Goal: Information Seeking & Learning: Find specific fact

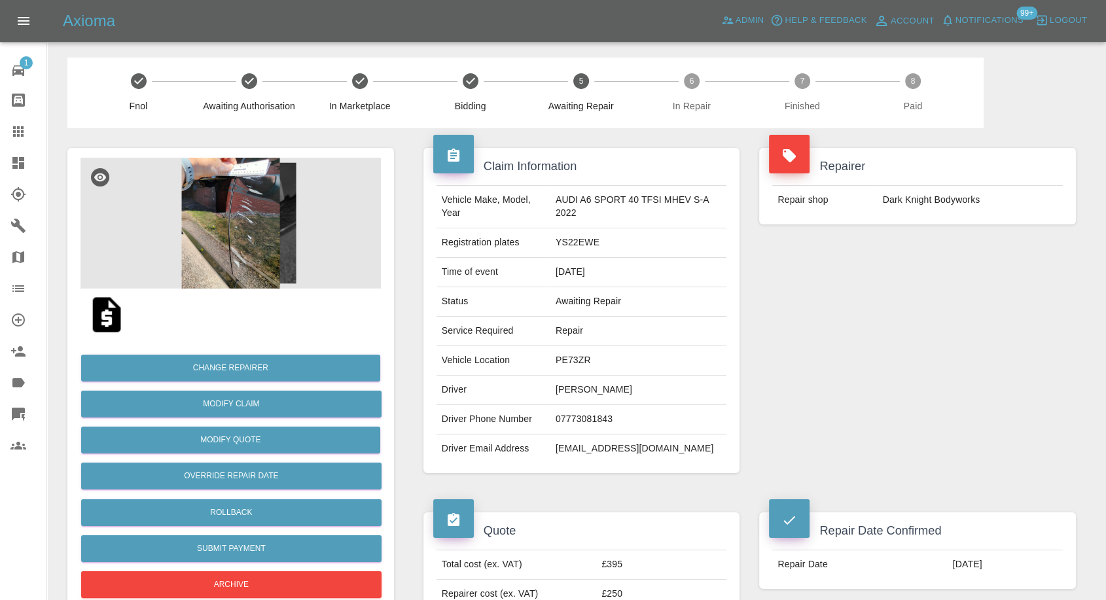
click at [579, 394] on td "Alan Shearer" at bounding box center [638, 390] width 177 height 29
copy td "Alan Shearer"
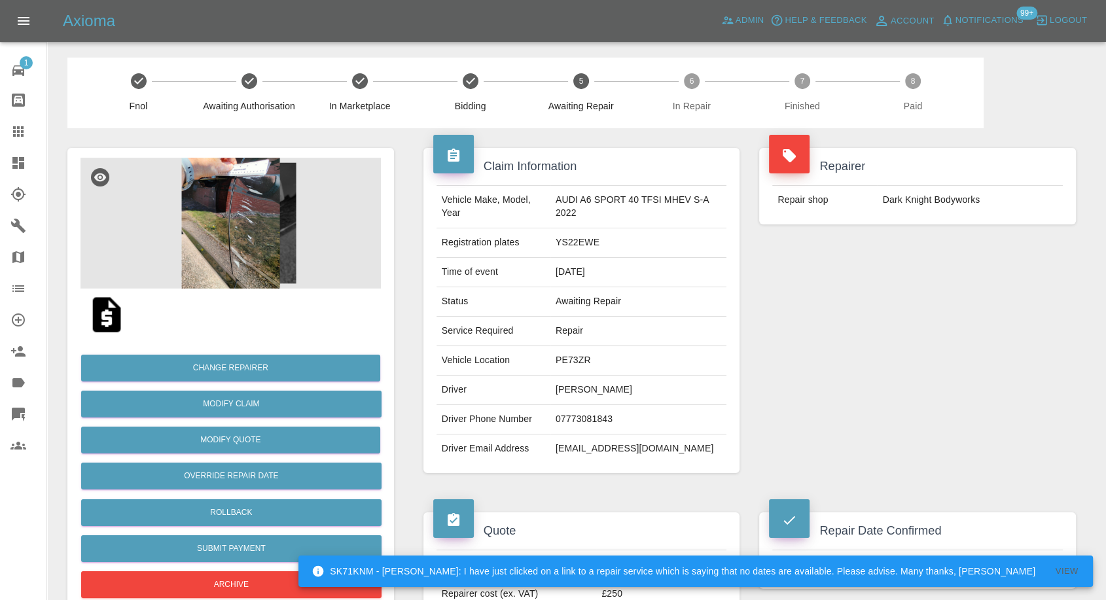
click at [584, 413] on td "07773081843" at bounding box center [638, 419] width 177 height 29
copy td "07773081843"
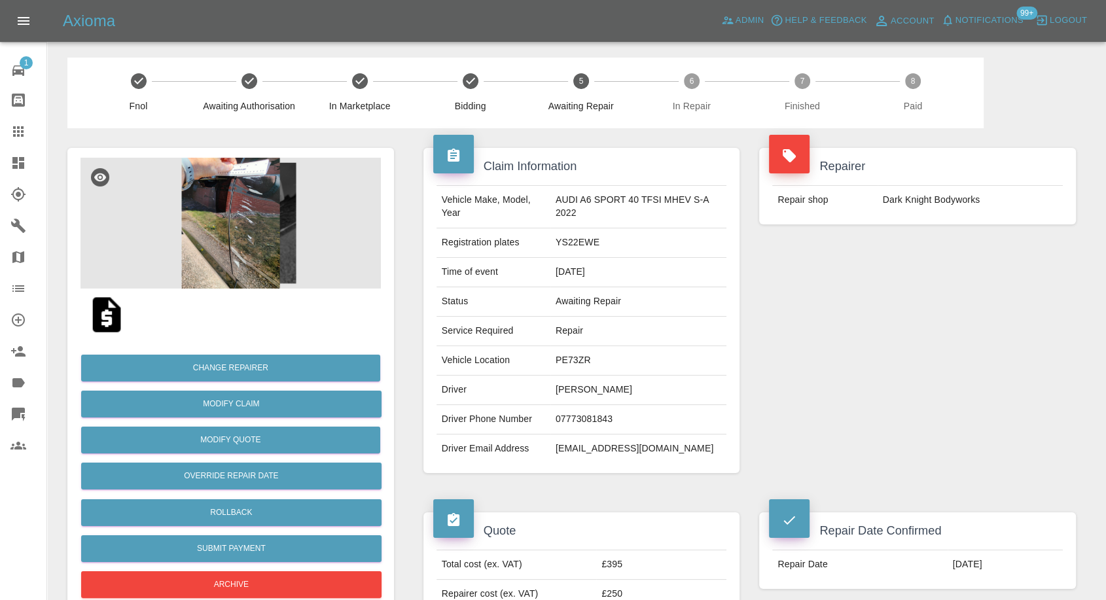
click at [852, 381] on div "Repairer Repair shop Dark Knight Bodyworks" at bounding box center [917, 310] width 336 height 364
click at [568, 387] on td "Alan Shearer" at bounding box center [638, 390] width 177 height 29
copy td "Alan"
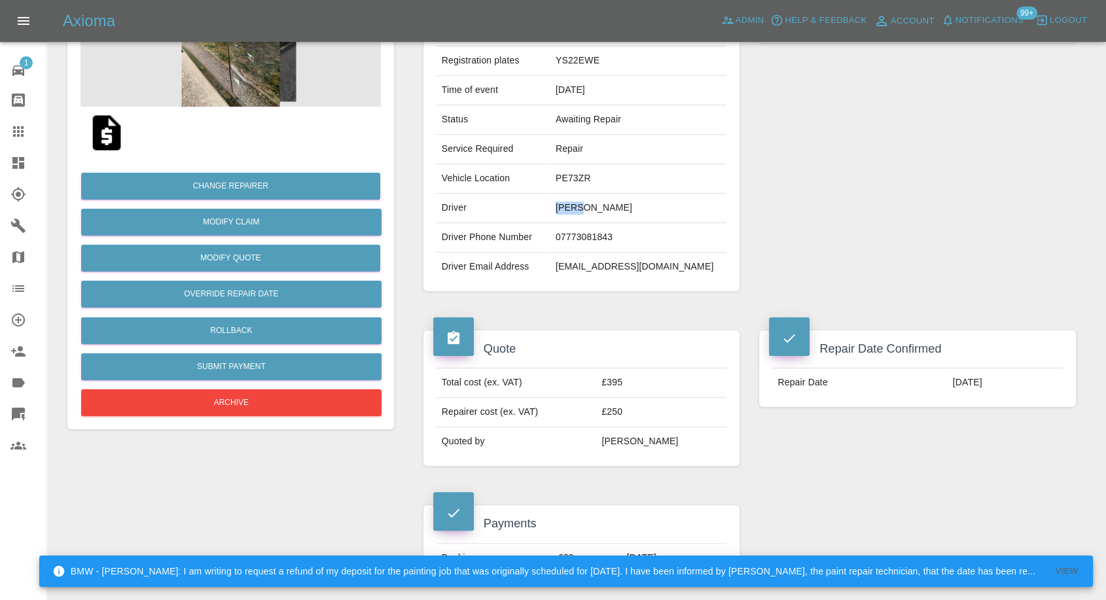
scroll to position [218, 0]
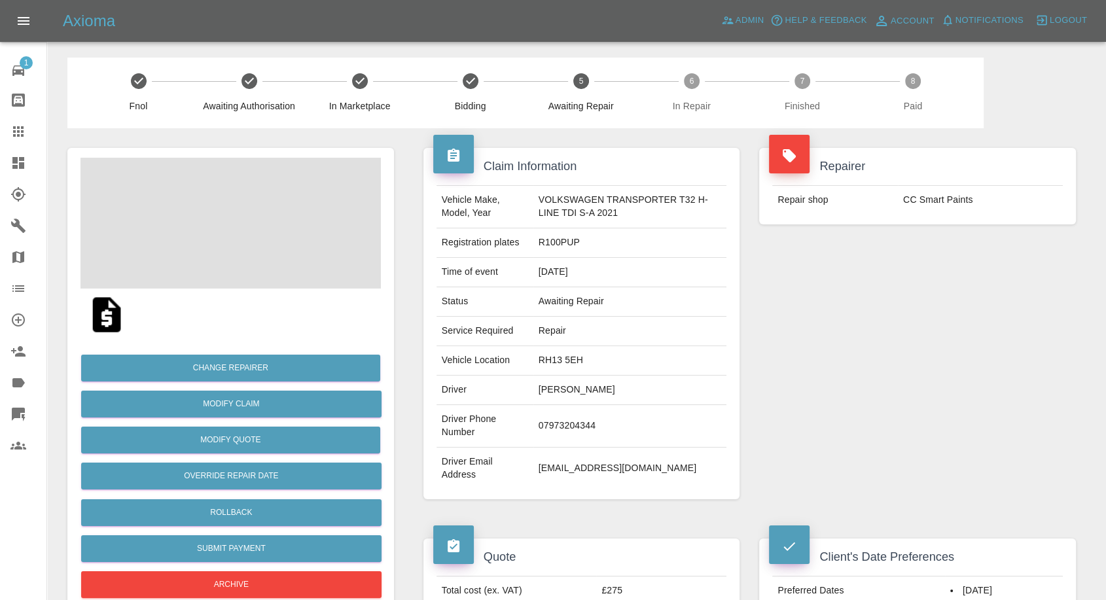
click at [561, 383] on td "Jason M Ginn" at bounding box center [630, 390] width 194 height 29
copy td "Jason M Ginn"
click at [554, 425] on td "07973204344" at bounding box center [630, 426] width 194 height 43
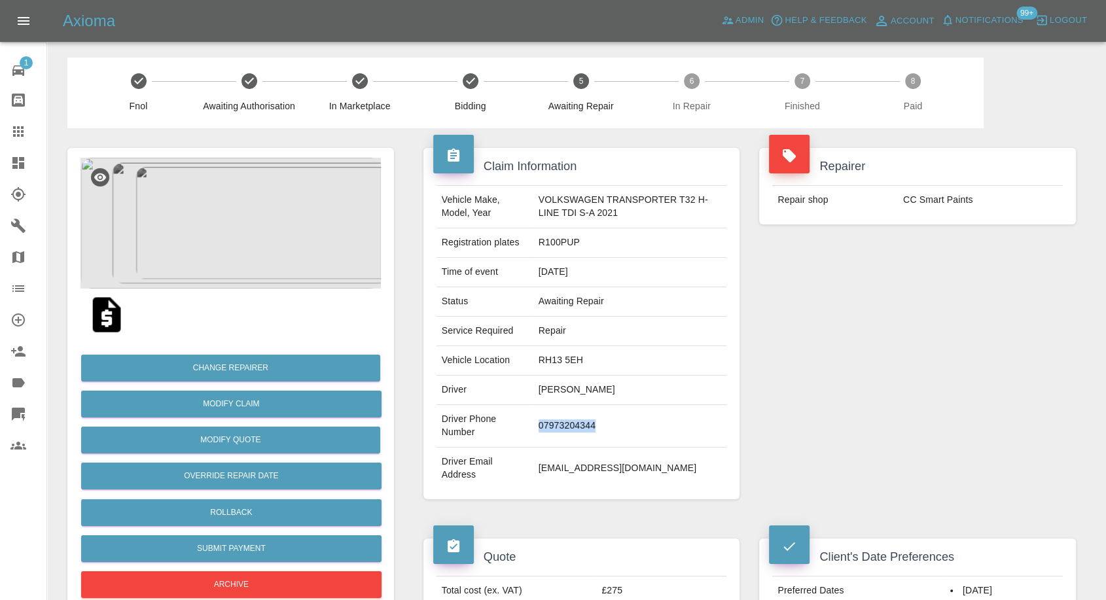
click at [554, 425] on td "07973204344" at bounding box center [630, 426] width 194 height 43
copy td "07973204344"
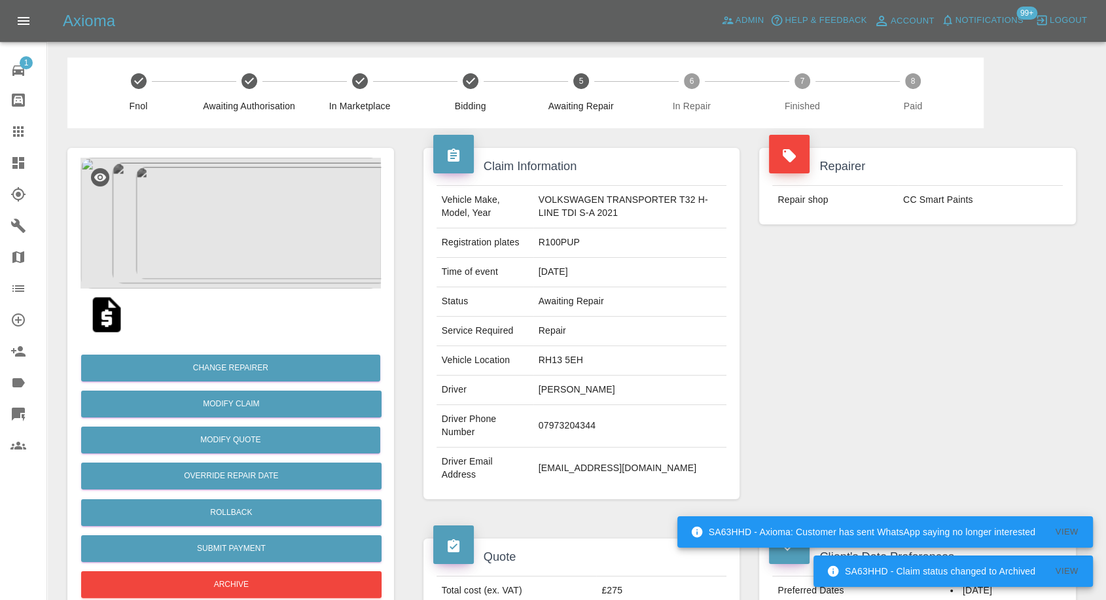
click at [792, 384] on div "Repairer Repair shop CC Smart Paints" at bounding box center [917, 323] width 336 height 391
click at [546, 388] on td "Jason M Ginn" at bounding box center [630, 390] width 194 height 29
copy td "Jason"
click at [552, 361] on td "RH13 5EH" at bounding box center [630, 360] width 194 height 29
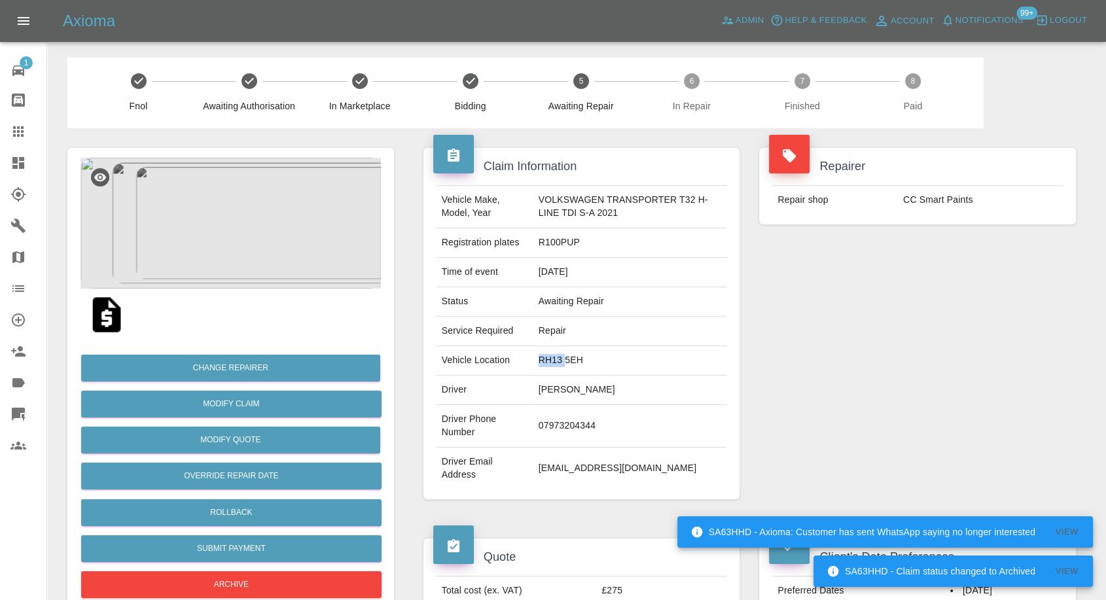
click at [552, 361] on td "RH13 5EH" at bounding box center [630, 360] width 194 height 29
copy td "RH13 5EH"
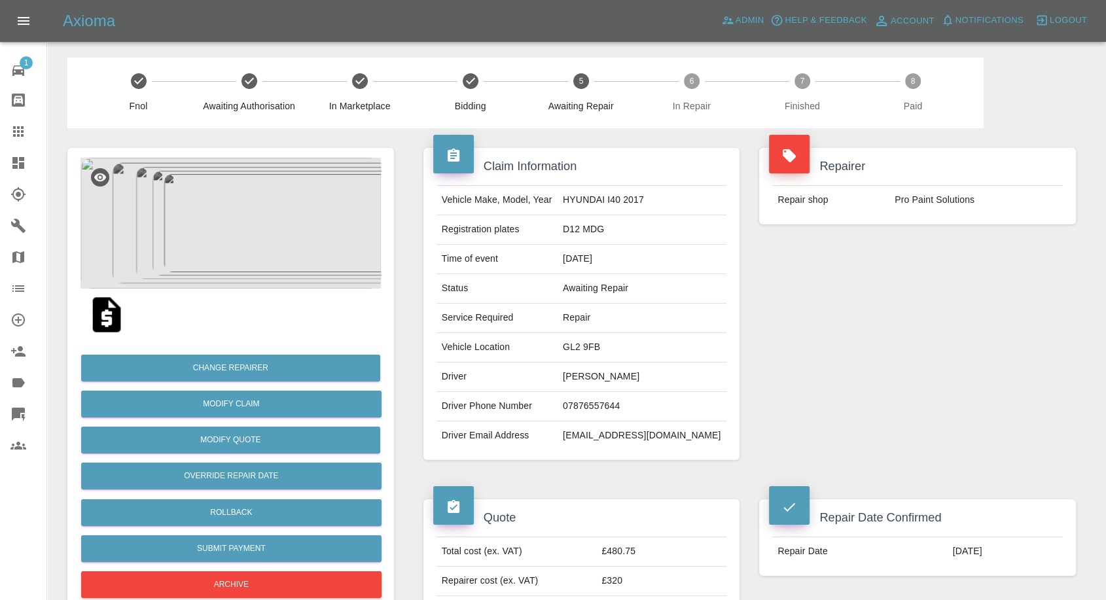
click at [593, 368] on td "Matthew Gourlay" at bounding box center [641, 376] width 169 height 29
copy td "Matthew Gourlay"
click at [599, 399] on td "07876557644" at bounding box center [641, 406] width 169 height 29
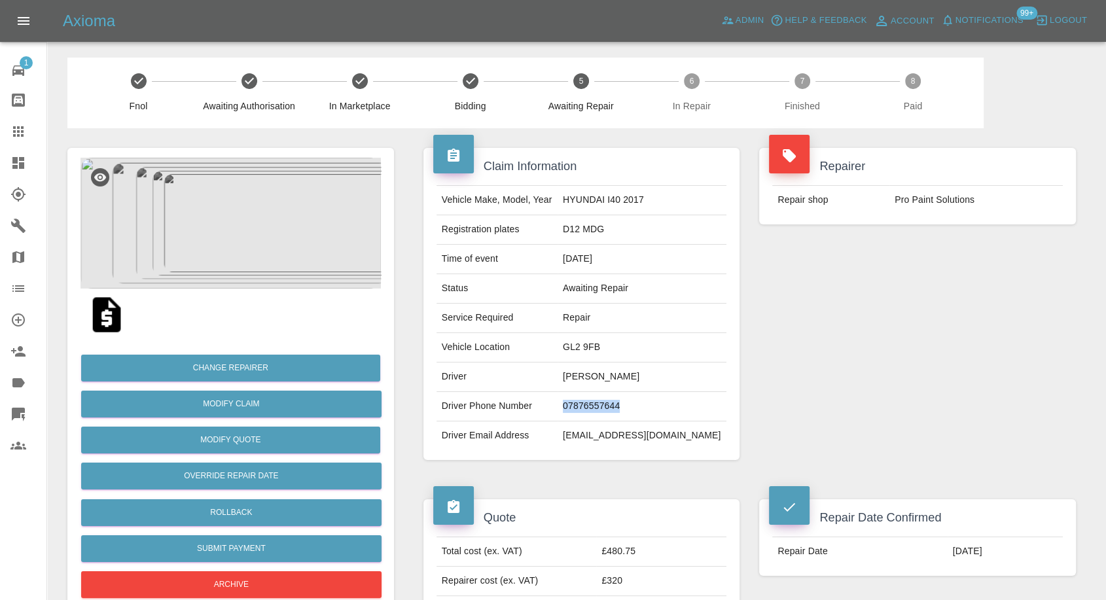
click at [599, 399] on td "07876557644" at bounding box center [641, 406] width 169 height 29
copy td "07876557644"
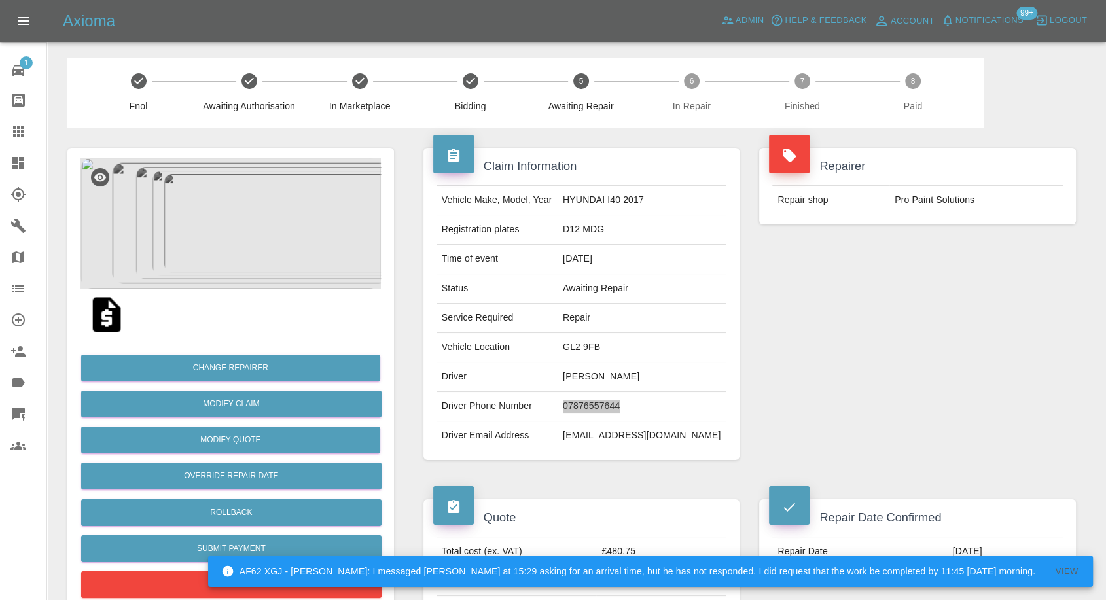
scroll to position [290, 0]
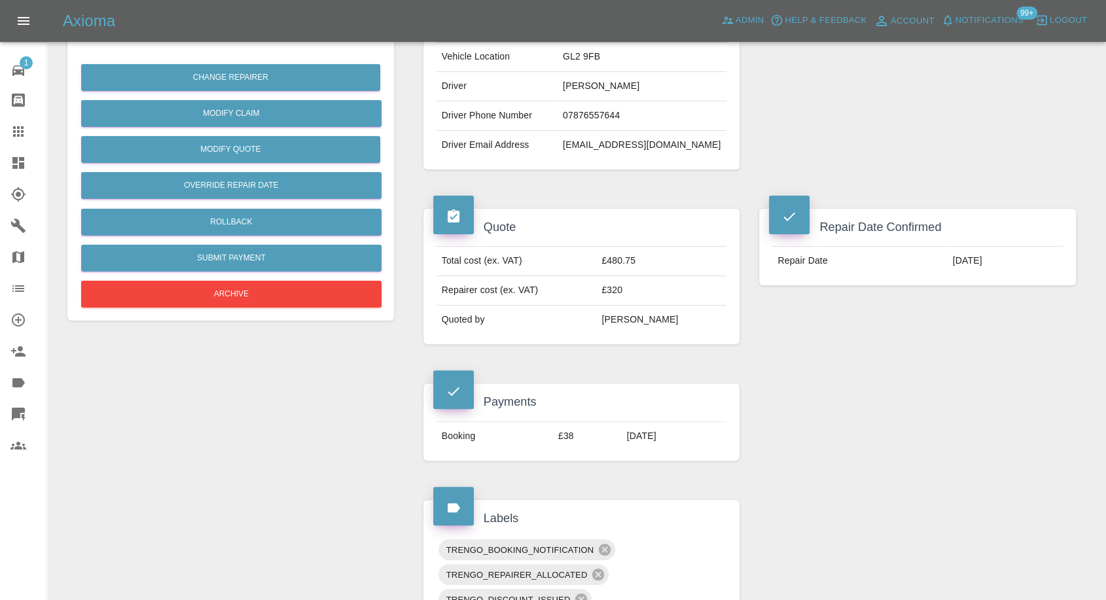
click at [546, 172] on div "Claim Information Vehicle Make, Model, Year HYUNDAI I40 2017 Registration plate…" at bounding box center [581, 13] width 336 height 351
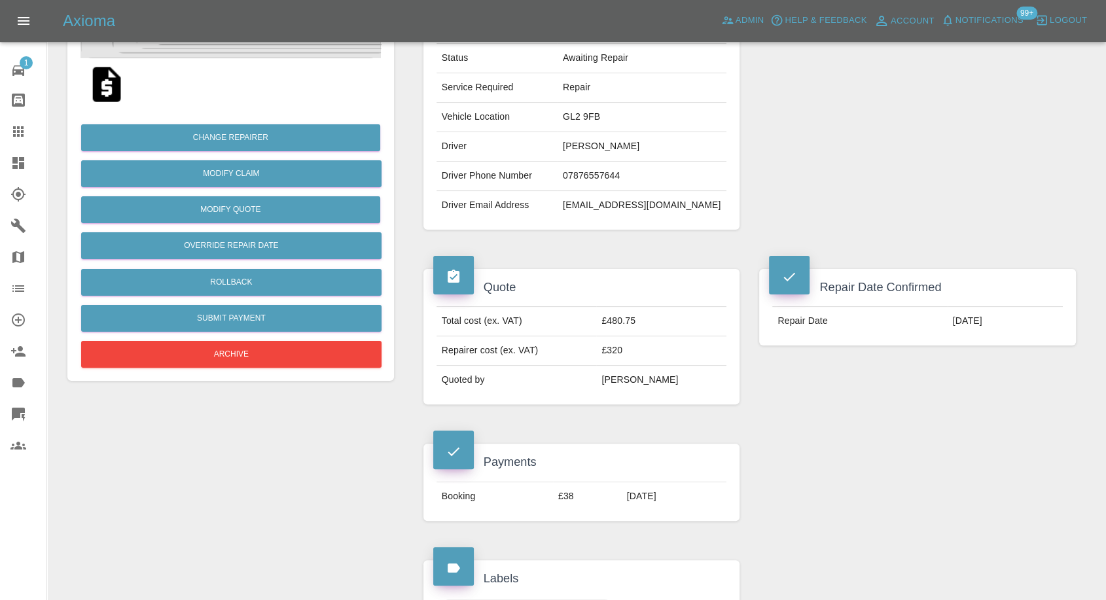
scroll to position [145, 0]
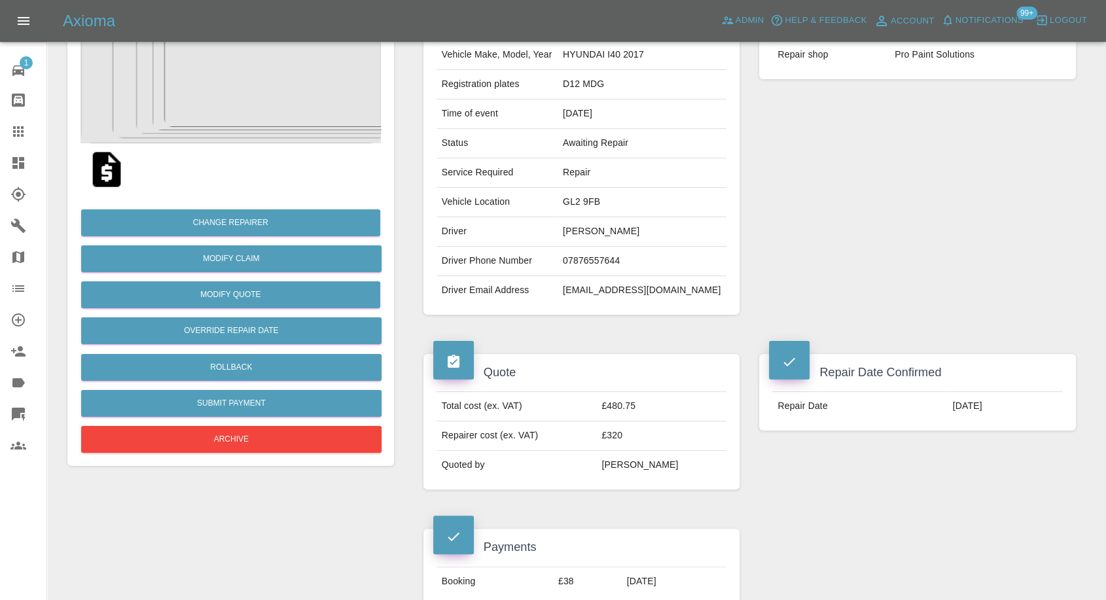
click at [586, 234] on td "Matthew Gourlay" at bounding box center [641, 231] width 169 height 29
copy td "Matthew"
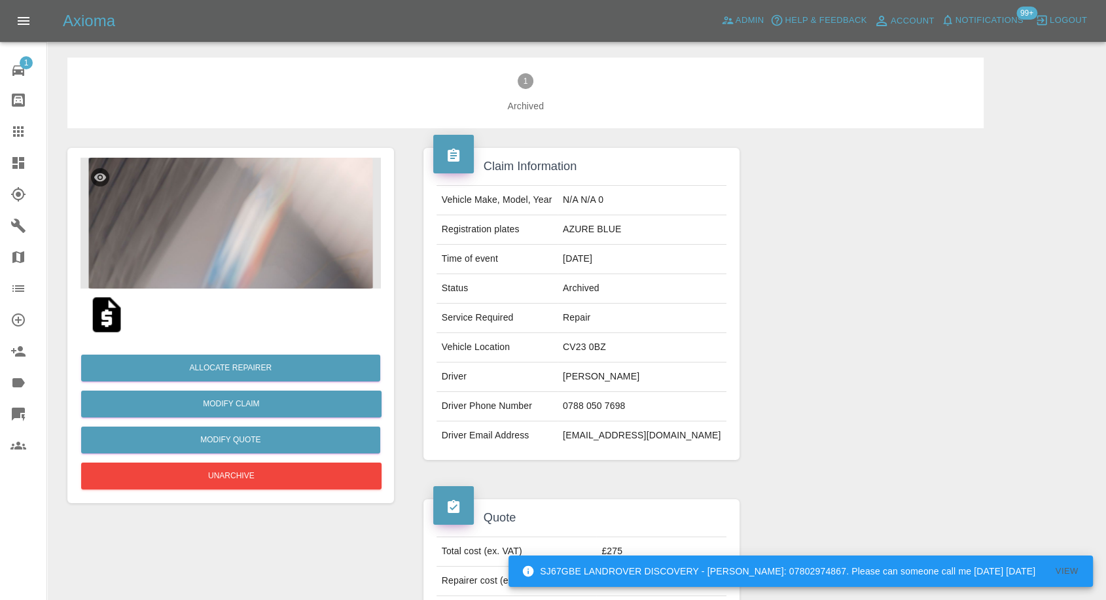
click at [618, 375] on td "[PERSON_NAME]" at bounding box center [641, 376] width 169 height 29
copy td "[PERSON_NAME]"
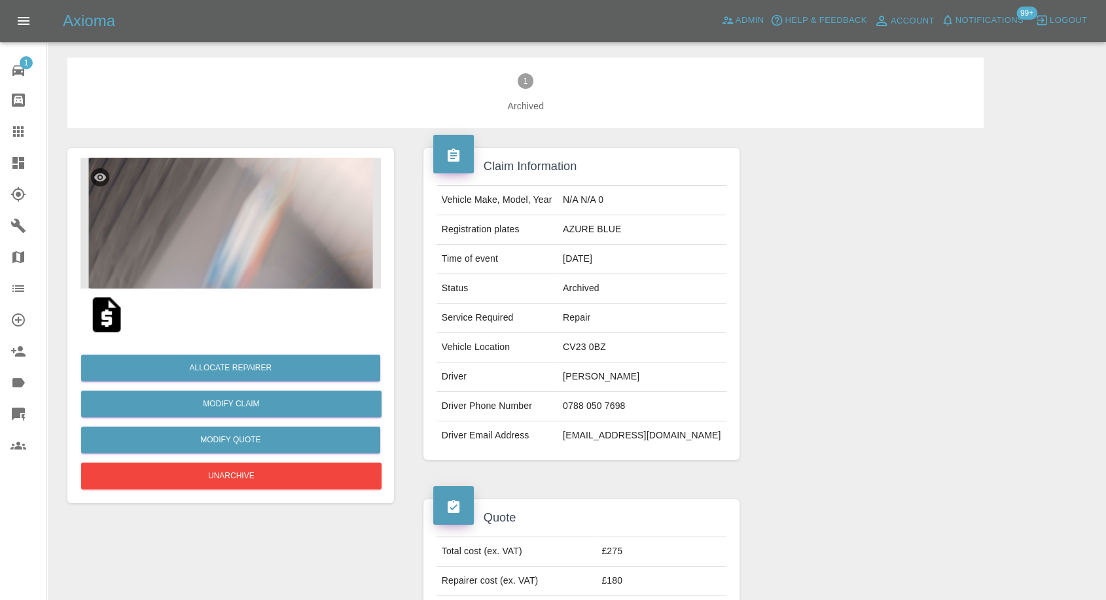
click at [615, 398] on td "0788 050 7698" at bounding box center [641, 406] width 169 height 29
copy td "0788 050 7698"
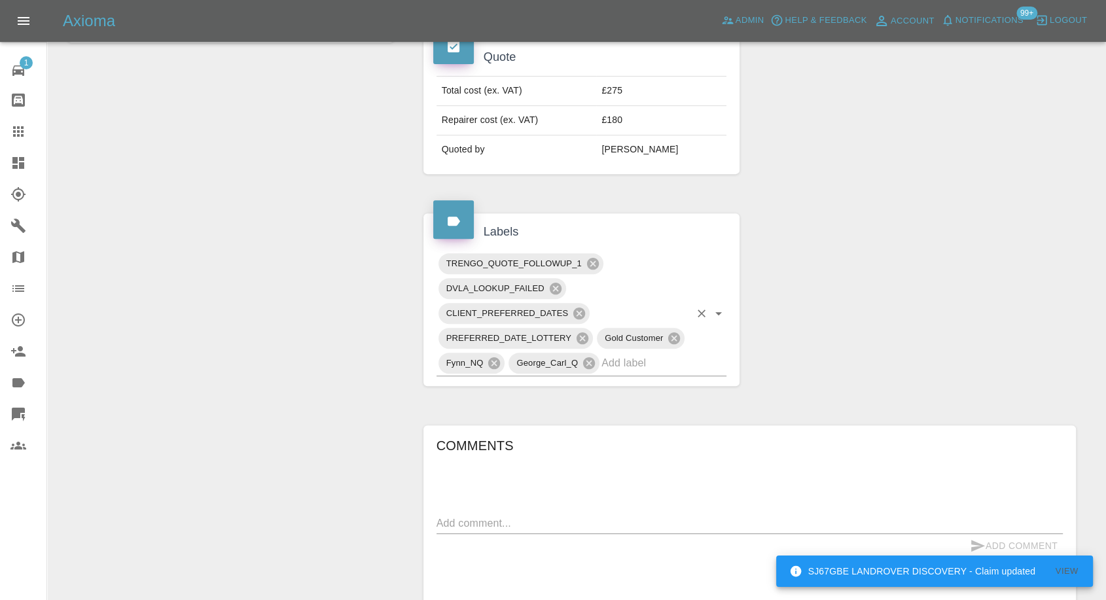
scroll to position [654, 0]
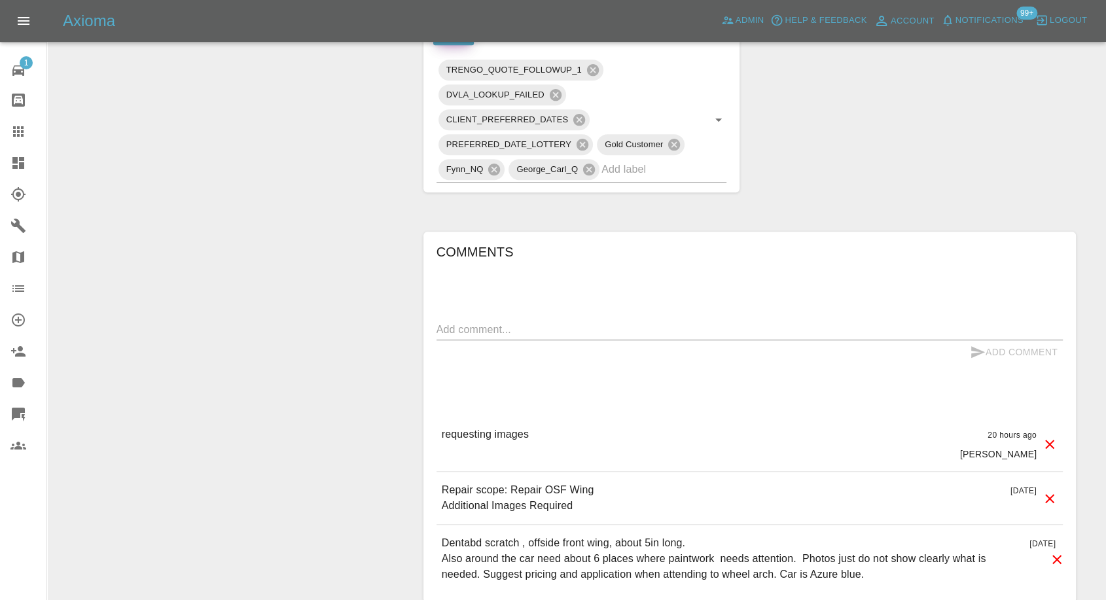
click at [578, 424] on div "requesting images 20 hours ago [PERSON_NAME]" at bounding box center [749, 443] width 626 height 55
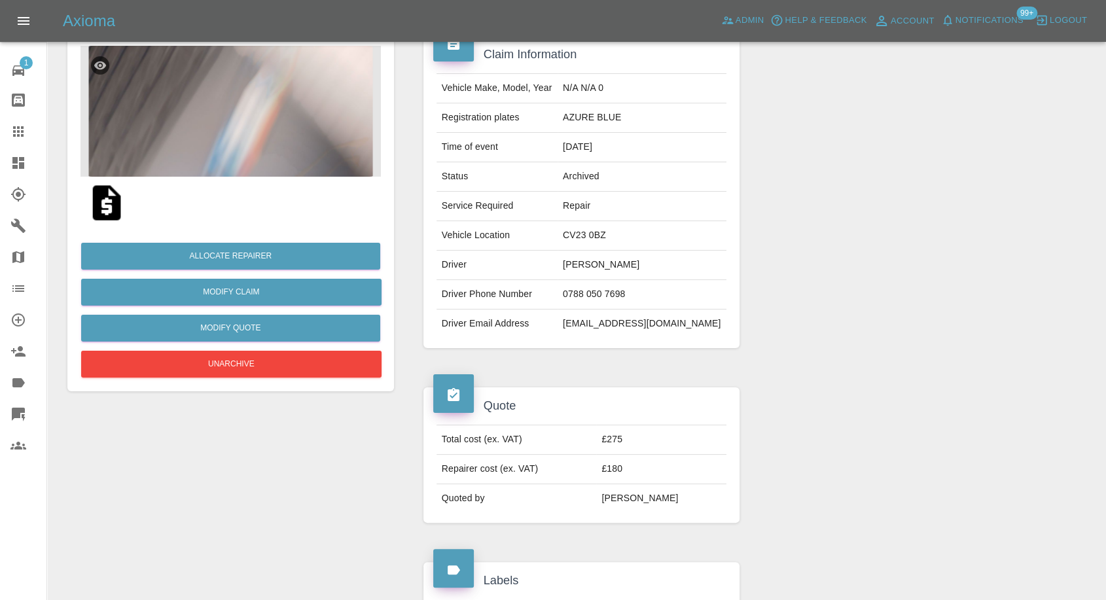
scroll to position [107, 0]
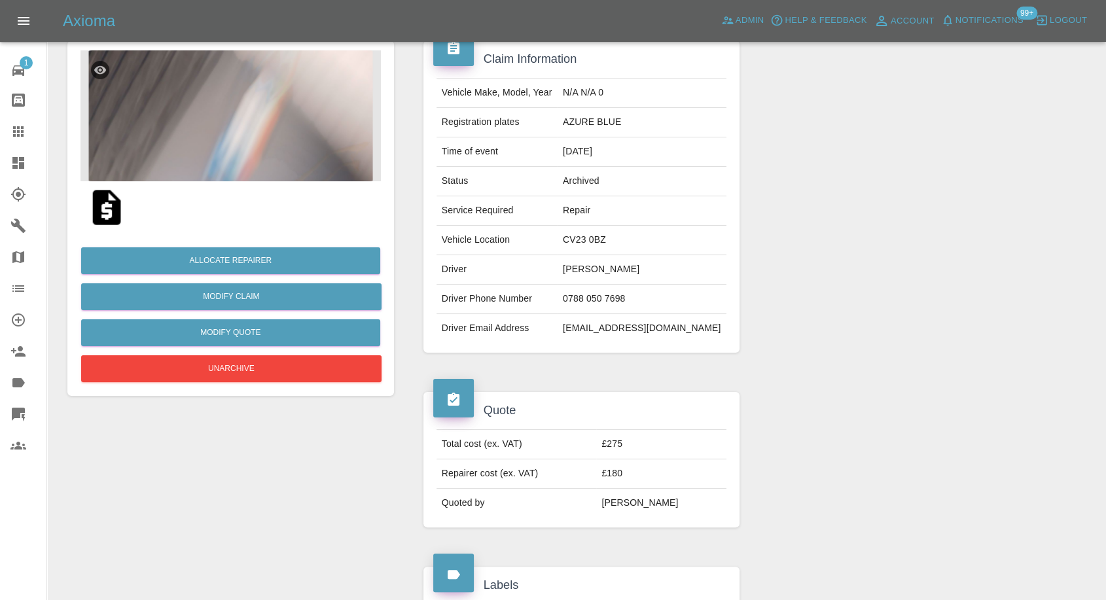
click at [603, 272] on td "[PERSON_NAME]" at bounding box center [641, 269] width 169 height 29
copy td "[PERSON_NAME]"
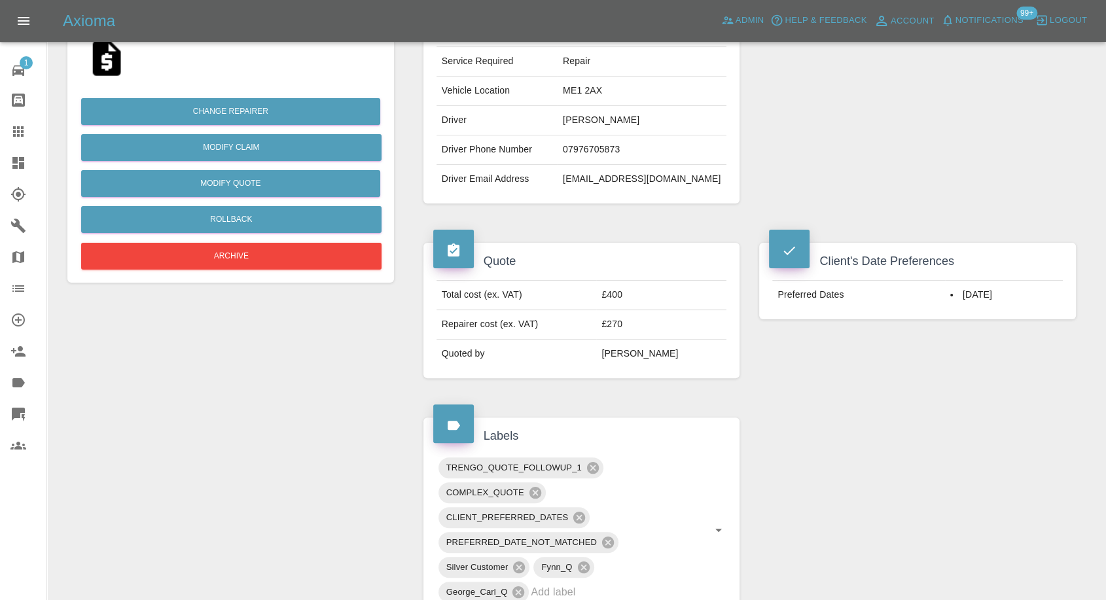
scroll to position [145, 0]
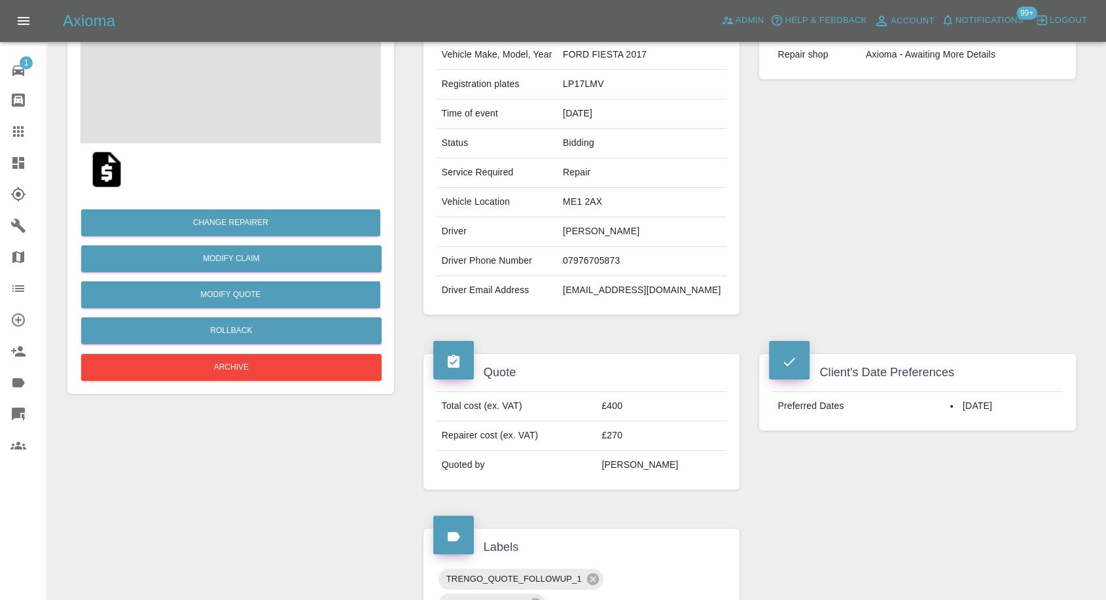
click at [582, 232] on td "[PERSON_NAME]" at bounding box center [641, 231] width 169 height 29
click at [582, 232] on td "Emma Warburton" at bounding box center [641, 231] width 169 height 29
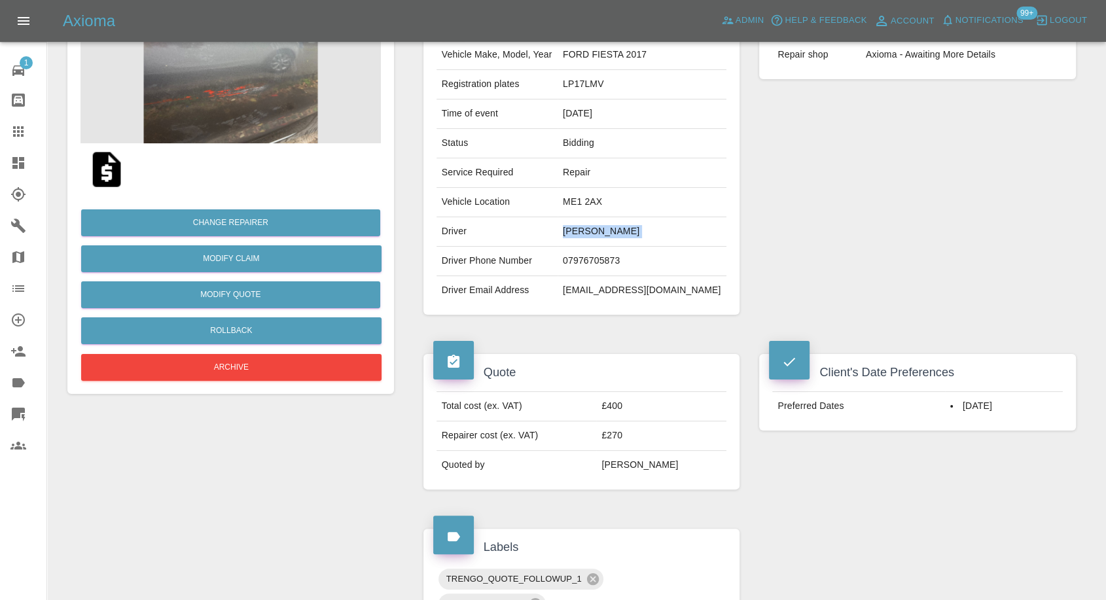
click at [582, 232] on td "Emma Warburton" at bounding box center [641, 231] width 169 height 29
click at [594, 252] on td "07976705873" at bounding box center [641, 261] width 169 height 29
copy td "07976705873"
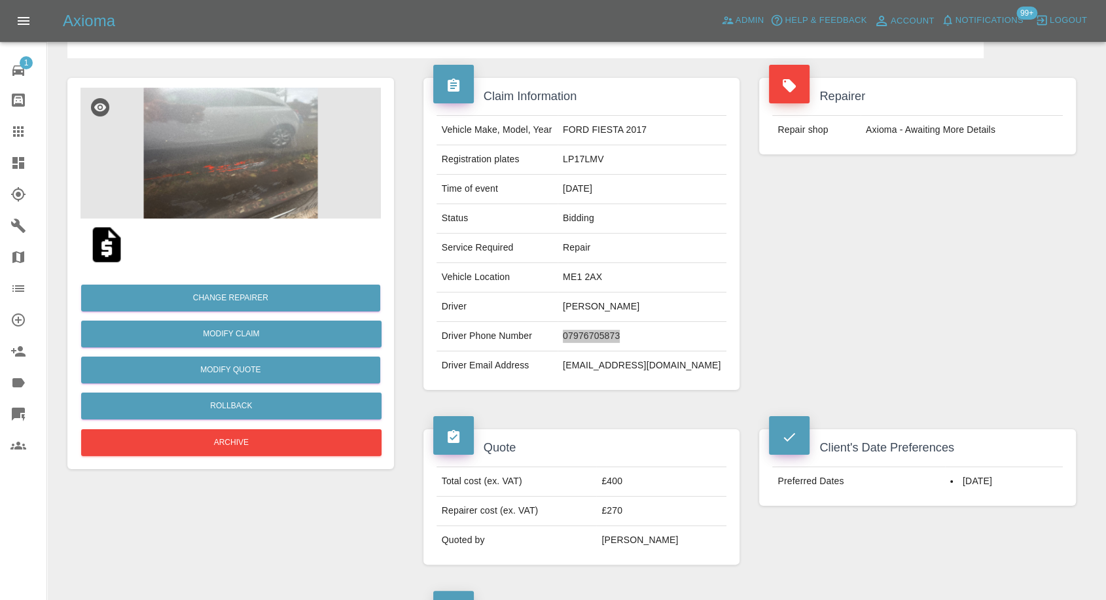
scroll to position [0, 0]
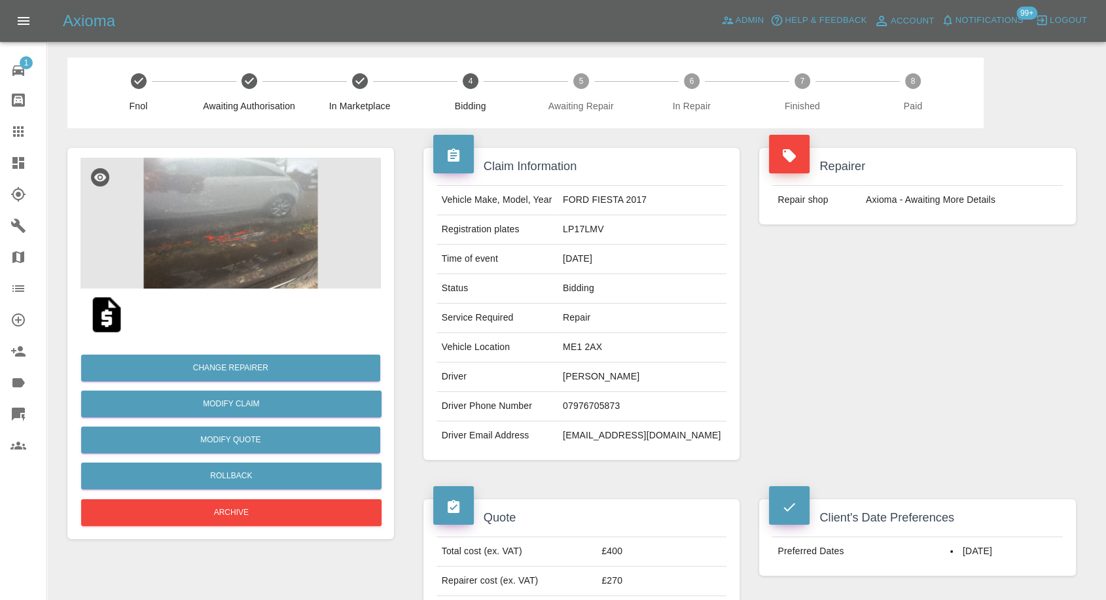
click at [496, 415] on td "Driver Phone Number" at bounding box center [496, 406] width 121 height 29
click at [578, 376] on td "Emma Warburton" at bounding box center [641, 376] width 169 height 29
copy td "Emma"
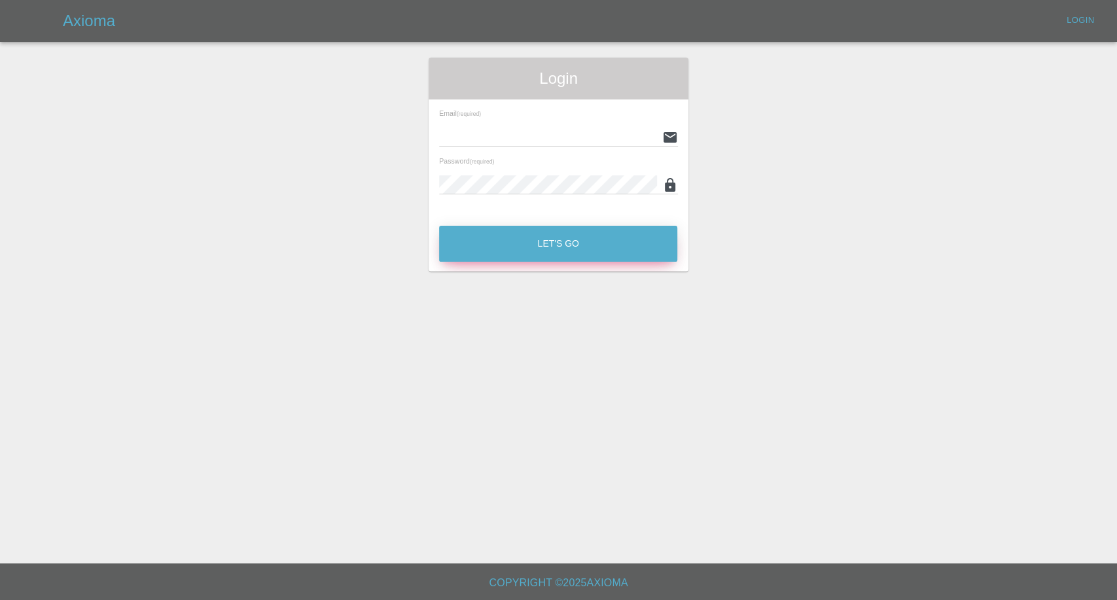
type input "[EMAIL_ADDRESS][DOMAIN_NAME]"
click at [491, 240] on button "Let's Go" at bounding box center [558, 244] width 238 height 36
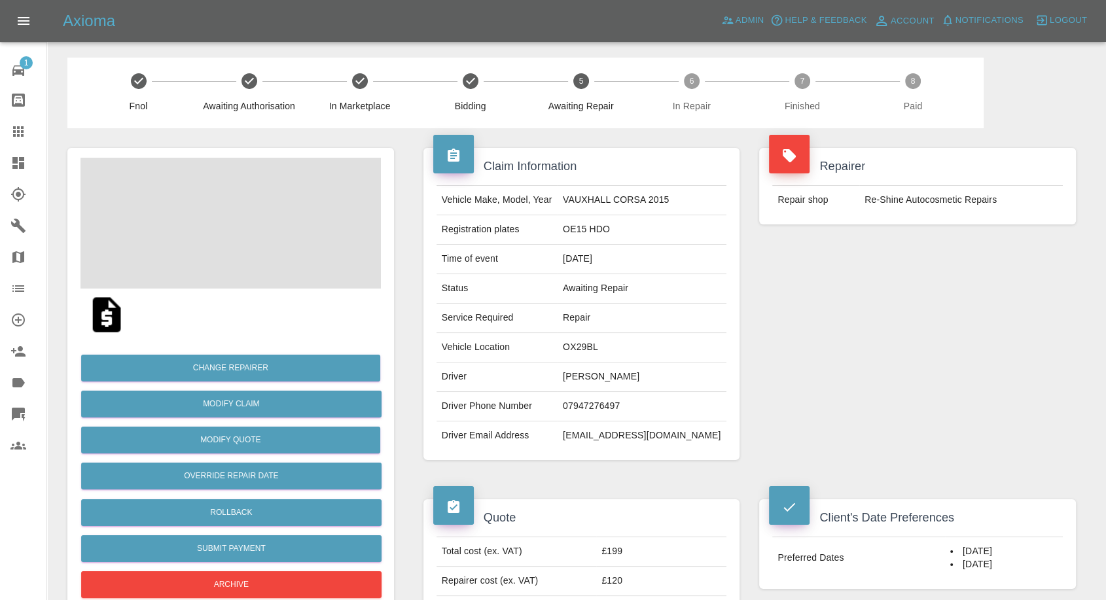
drag, startPoint x: 18, startPoint y: 133, endPoint x: 34, endPoint y: 133, distance: 15.7
click at [20, 133] on icon at bounding box center [18, 132] width 16 height 16
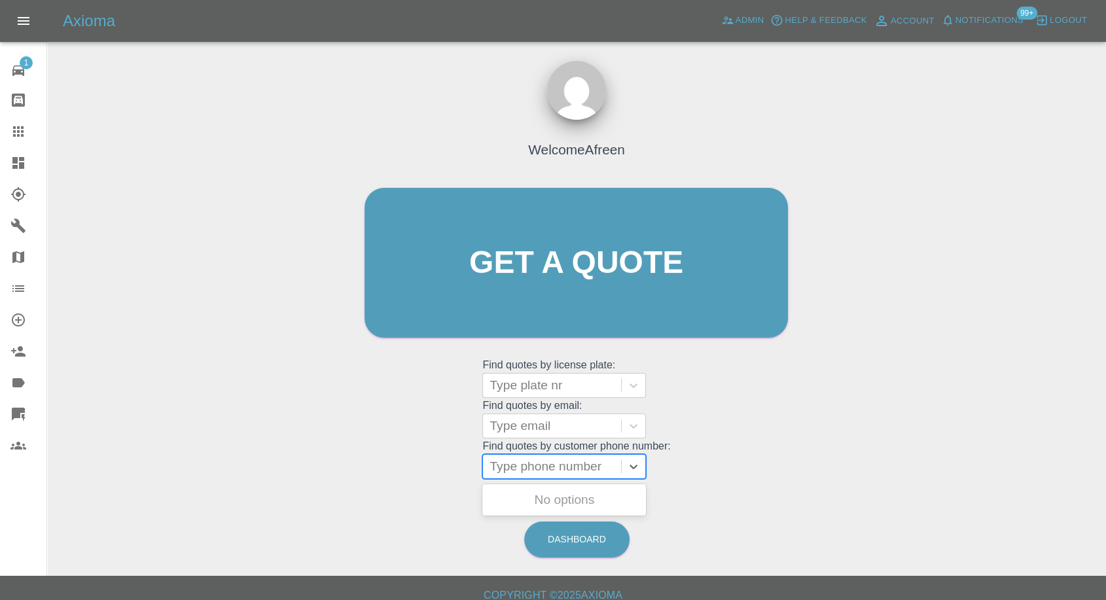
click at [529, 470] on div at bounding box center [551, 466] width 125 height 18
paste input "7973363001"
click at [495, 467] on input "7973363001" at bounding box center [525, 467] width 73 height 16
type input "07973363001"
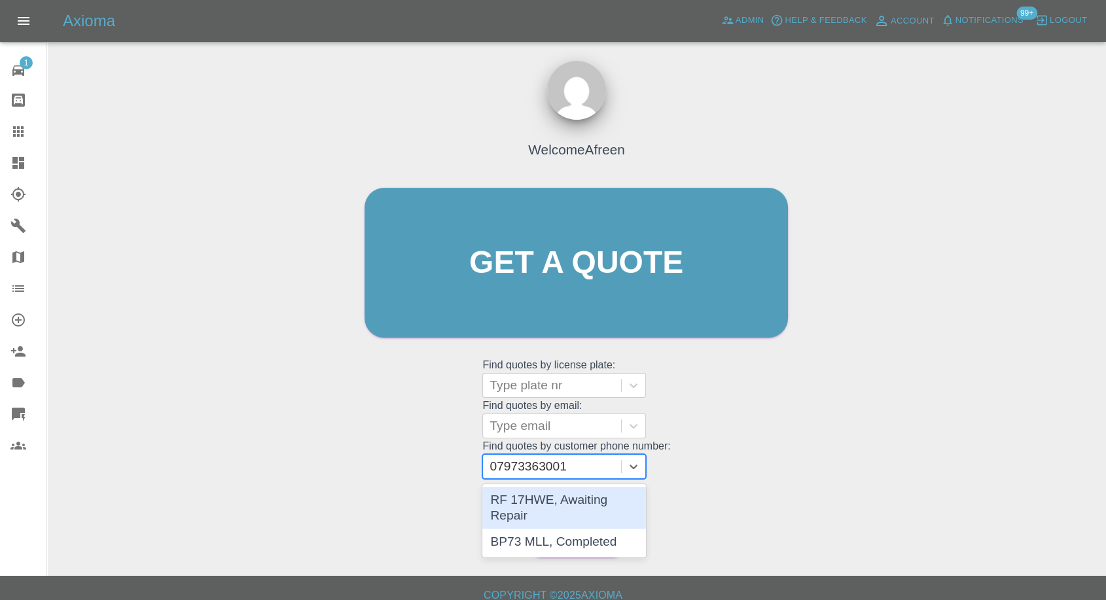
click at [525, 497] on div "RF 17HWE, Awaiting Repair" at bounding box center [564, 508] width 164 height 42
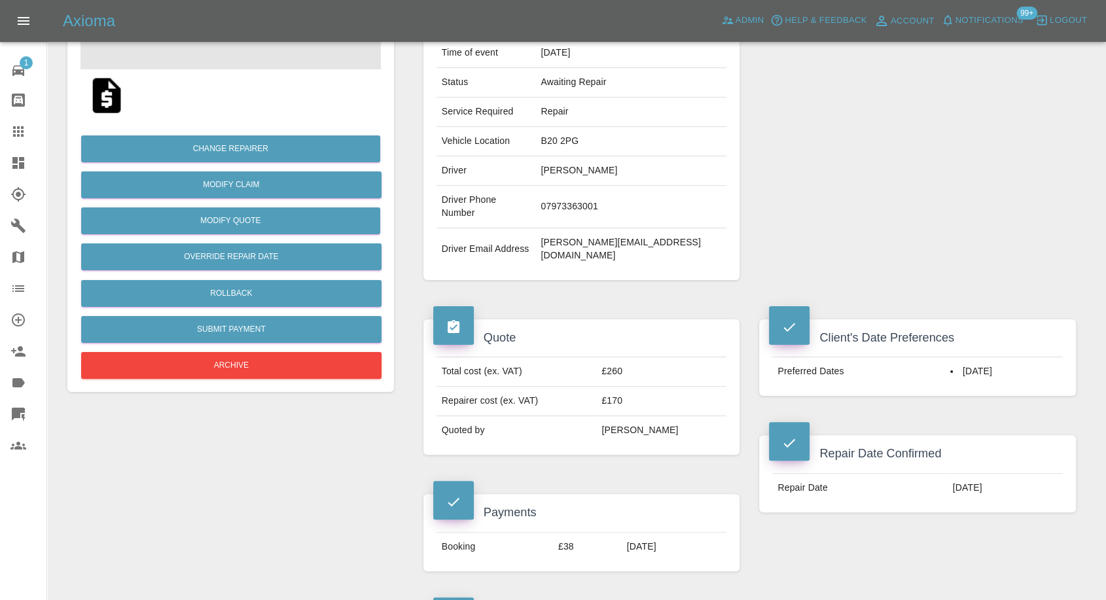
scroll to position [218, 0]
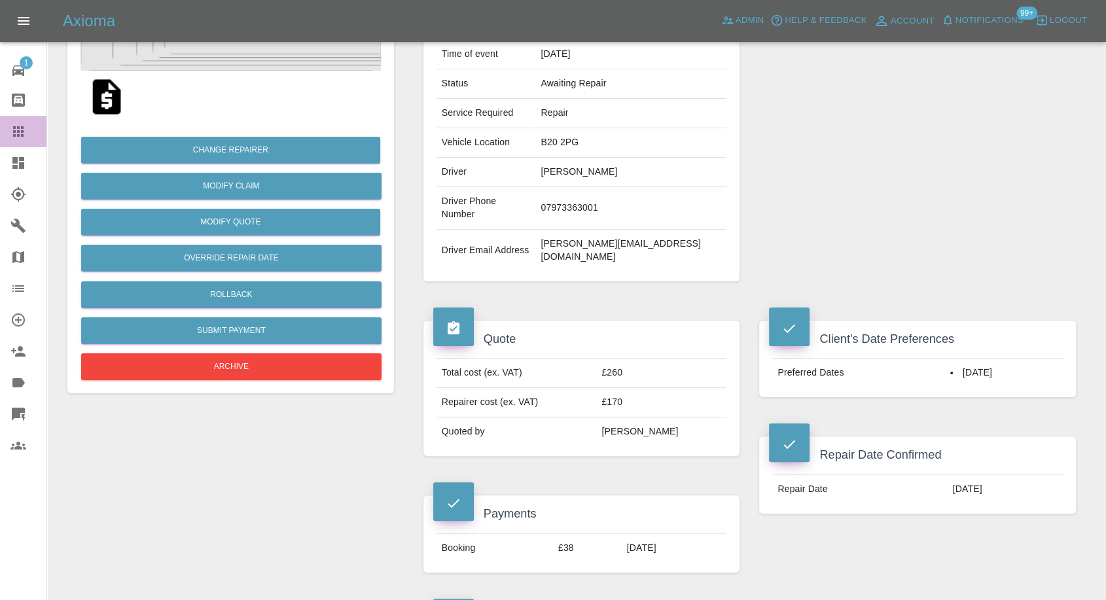
click at [20, 125] on icon at bounding box center [18, 132] width 16 height 16
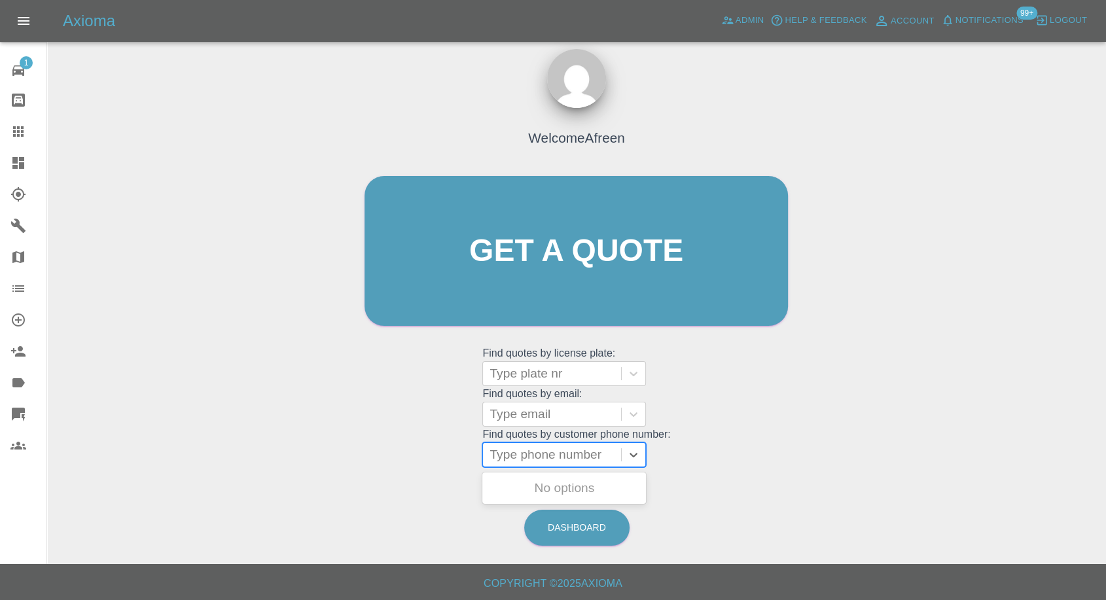
click at [530, 462] on div at bounding box center [551, 455] width 125 height 18
paste input "7921253063"
click at [493, 457] on input "7921253063" at bounding box center [525, 455] width 73 height 16
type input "07921253063"
click at [535, 487] on div "RK25 LXJ, Awaiting Repair" at bounding box center [564, 496] width 164 height 42
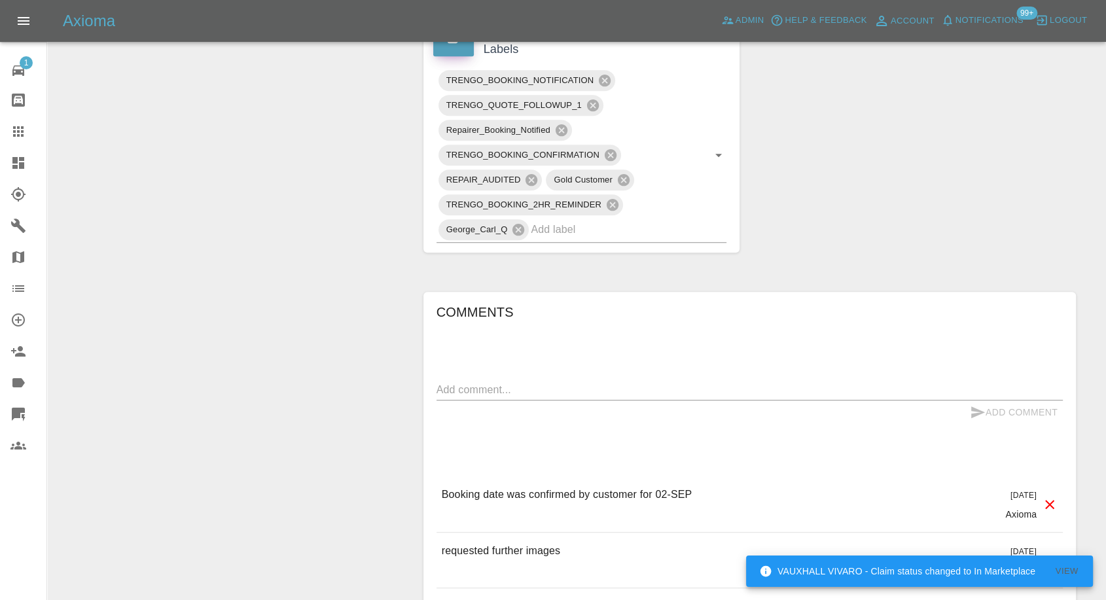
scroll to position [836, 0]
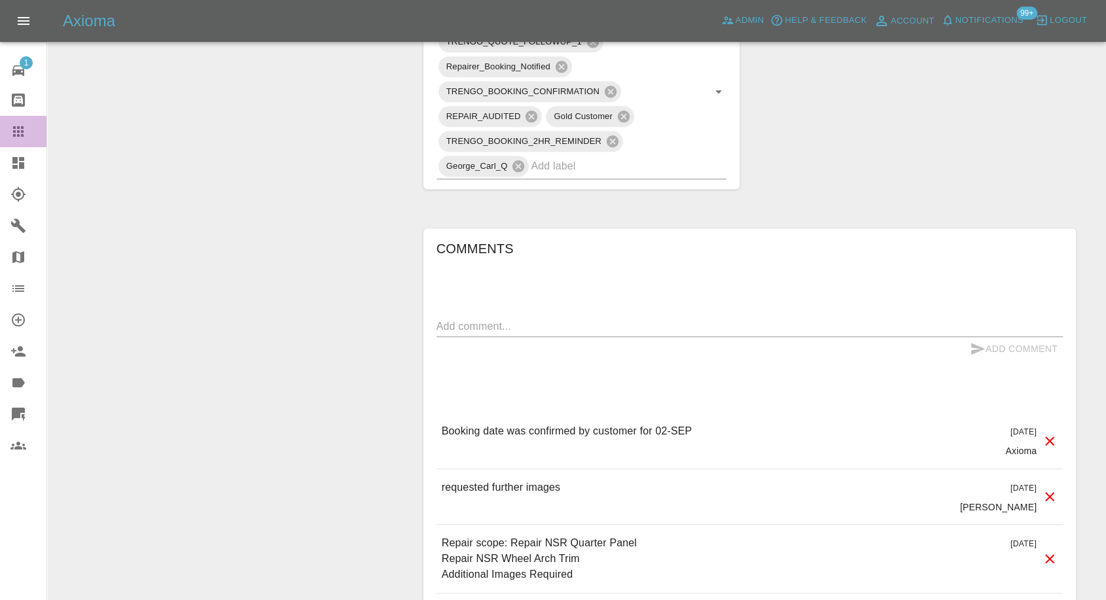
click at [16, 122] on link "Claims" at bounding box center [23, 131] width 46 height 31
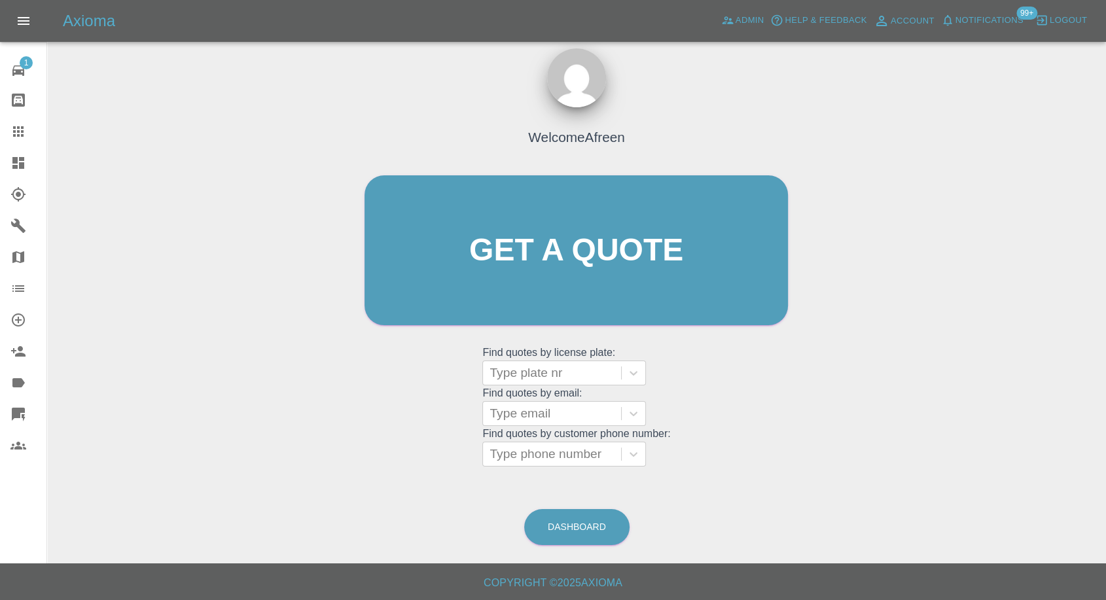
scroll to position [12, 0]
click at [536, 443] on div "Type phone number" at bounding box center [552, 455] width 138 height 24
paste input "7981516918"
type input "07981516918"
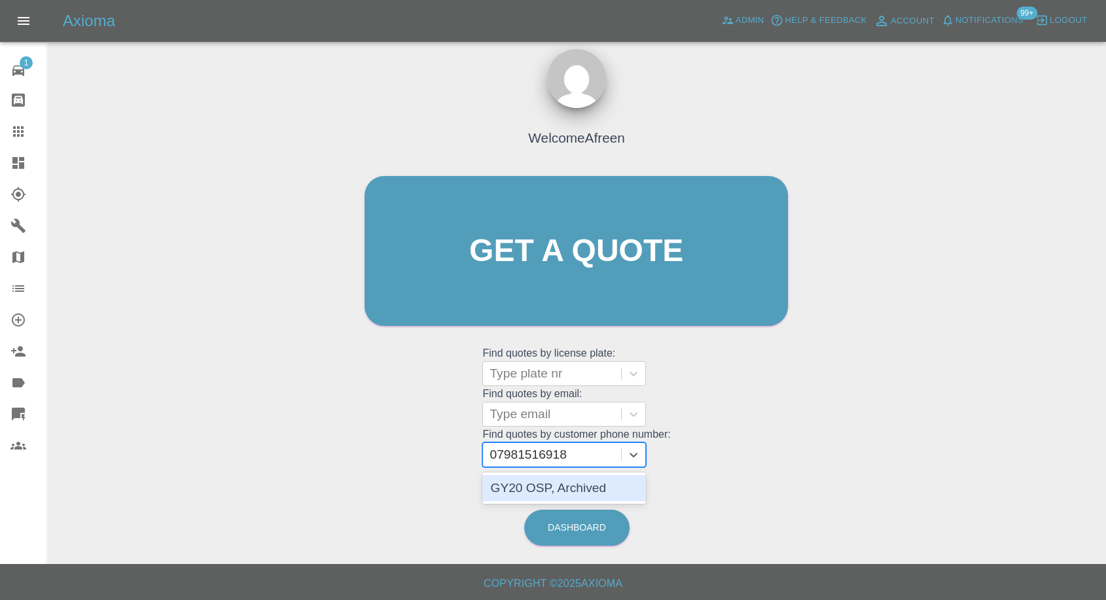
click at [544, 482] on div "GY20 OSP, Archived" at bounding box center [564, 488] width 164 height 26
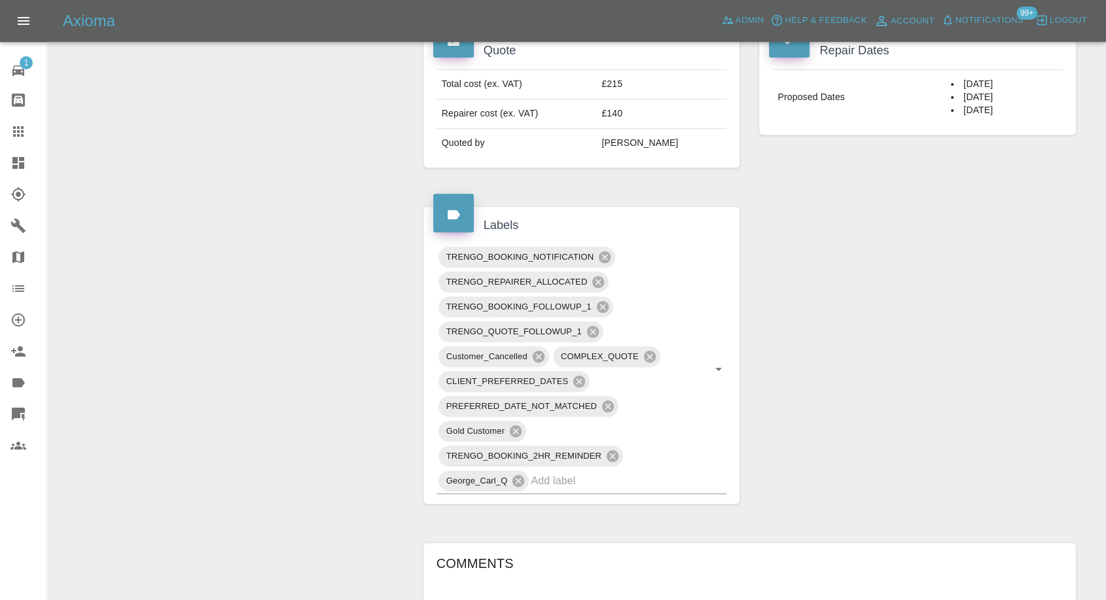
scroll to position [288, 0]
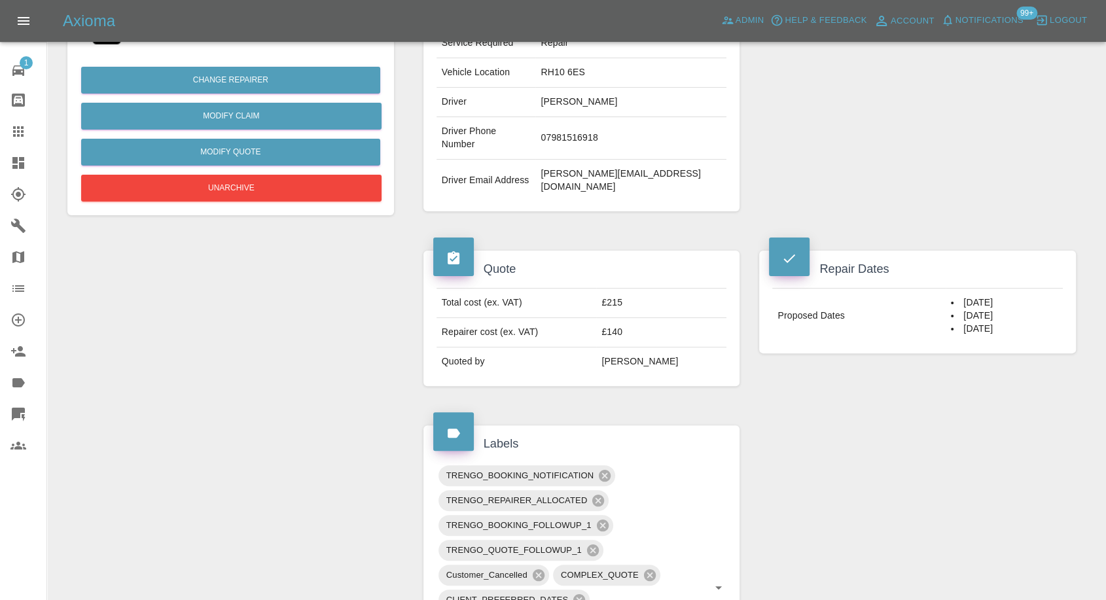
drag, startPoint x: 9, startPoint y: 130, endPoint x: 35, endPoint y: 143, distance: 29.0
click at [9, 130] on link "Claims" at bounding box center [23, 131] width 46 height 31
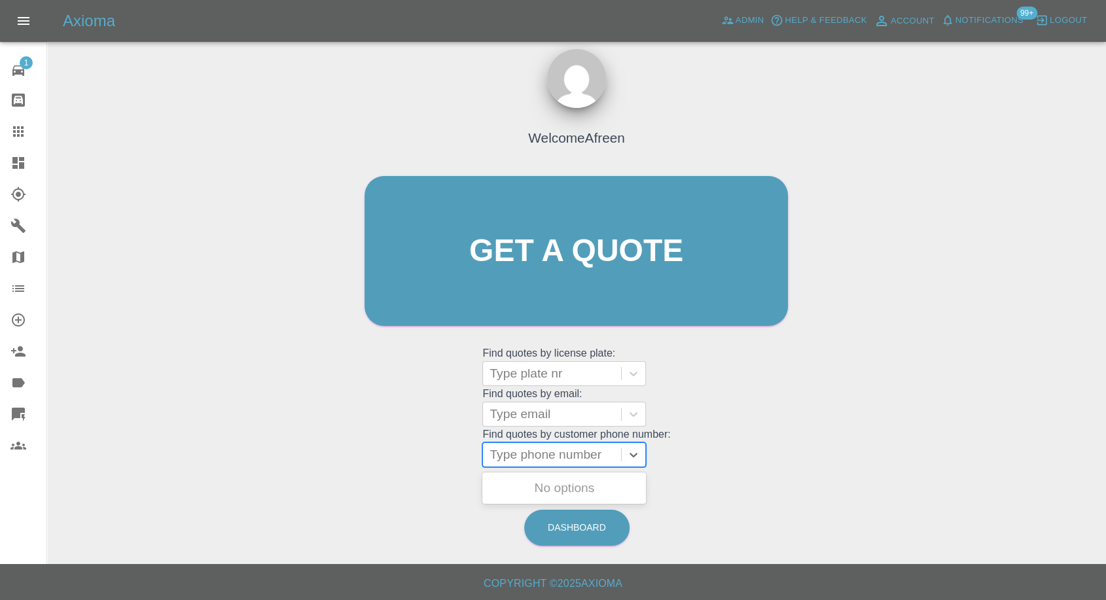
click at [558, 453] on div at bounding box center [551, 455] width 125 height 18
paste input "7435632375"
type input "07435632375"
click at [549, 486] on div "YP10XEF, Awaiting Repair" at bounding box center [564, 488] width 164 height 26
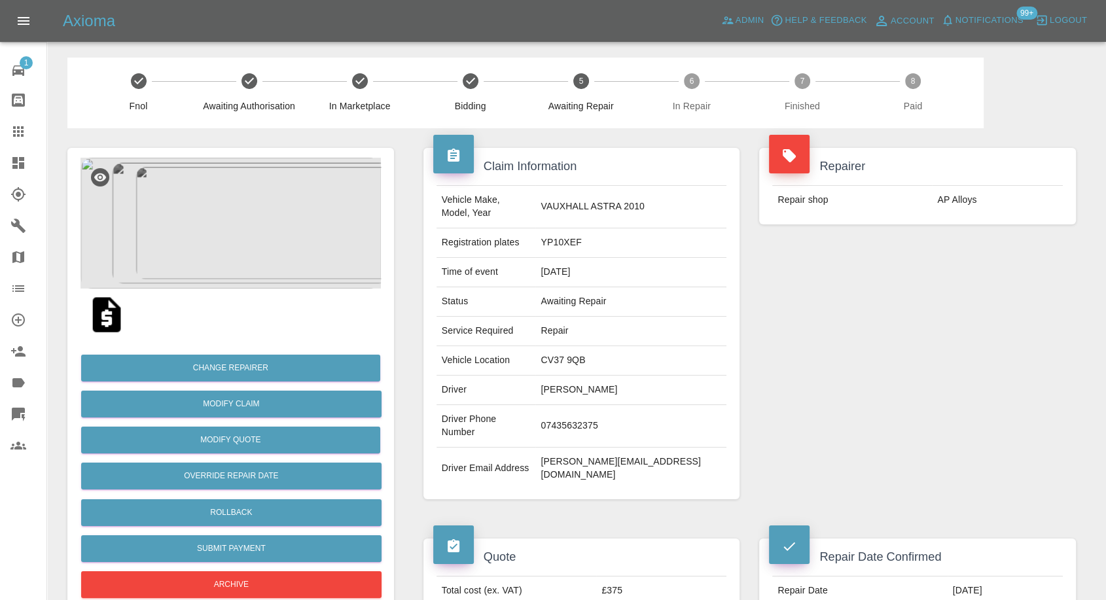
drag, startPoint x: 18, startPoint y: 132, endPoint x: 41, endPoint y: 152, distance: 30.6
click at [18, 132] on icon at bounding box center [18, 131] width 10 height 10
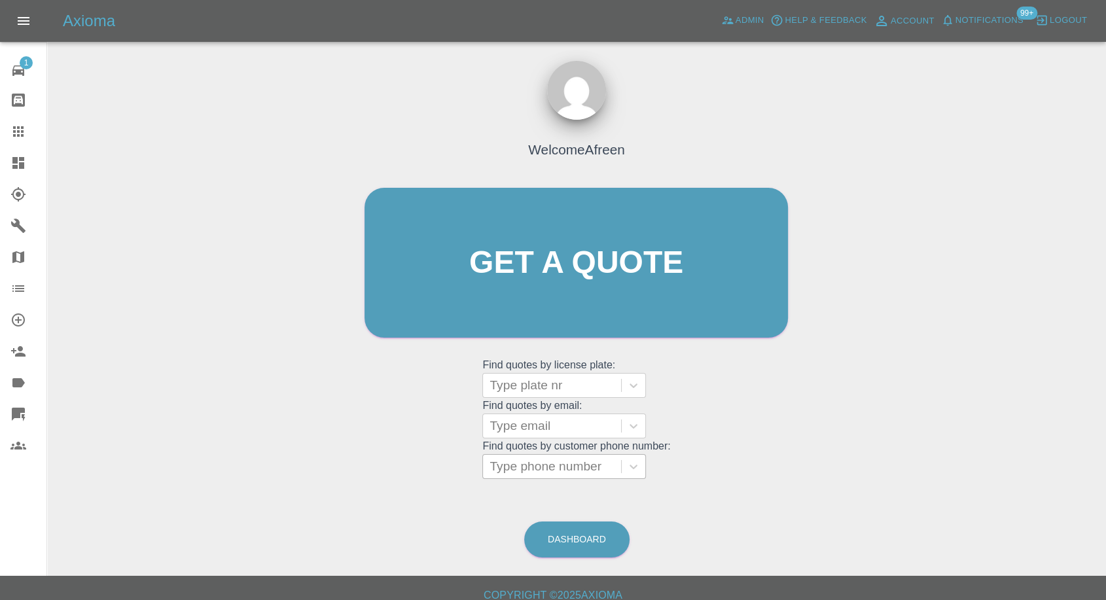
click at [543, 461] on div at bounding box center [551, 466] width 125 height 18
paste input "7947276497"
type input "07947276497"
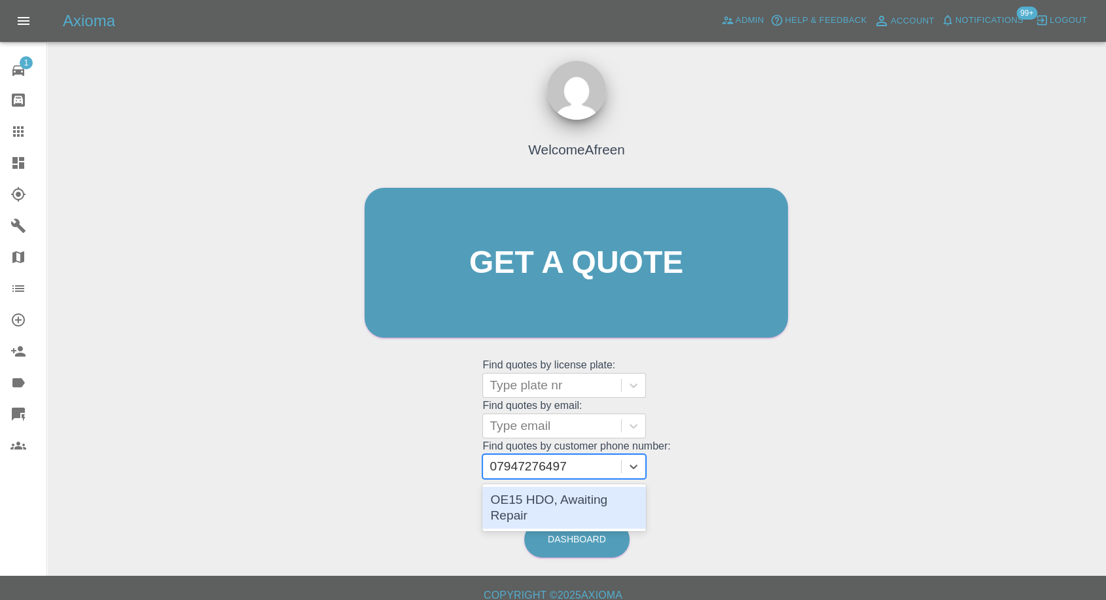
click at [531, 496] on div "OE15 HDO, Awaiting Repair" at bounding box center [564, 508] width 164 height 42
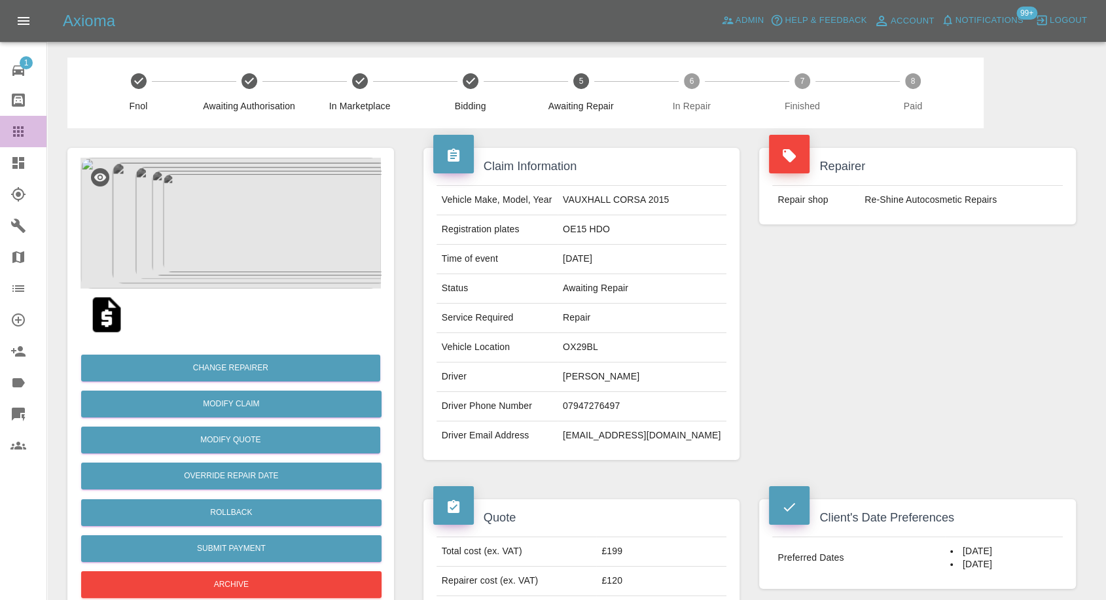
click at [24, 122] on link "Claims" at bounding box center [23, 131] width 46 height 31
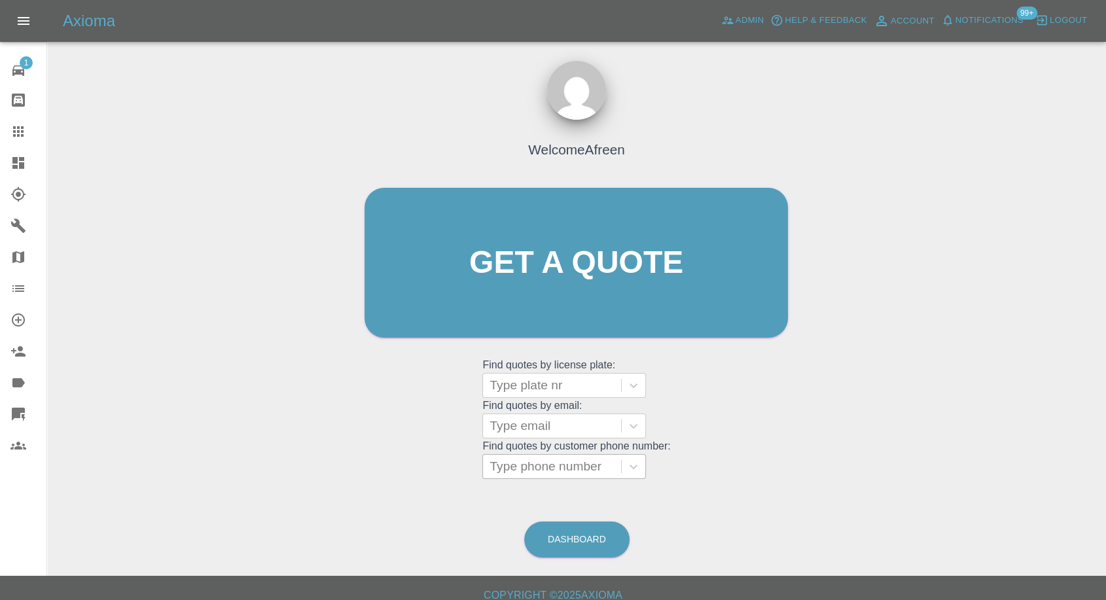
click at [610, 466] on div at bounding box center [551, 466] width 125 height 18
paste input "7568778309"
click at [495, 465] on input "7568778309" at bounding box center [525, 467] width 73 height 16
type input "07568778309"
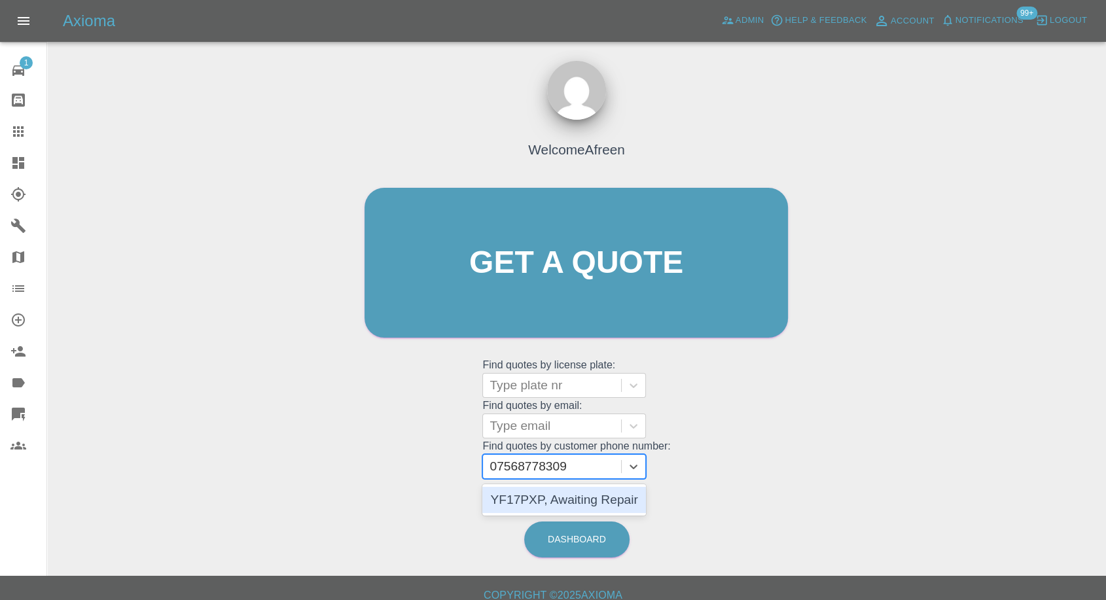
click at [559, 495] on div "YF17PXP, Awaiting Repair" at bounding box center [564, 500] width 164 height 26
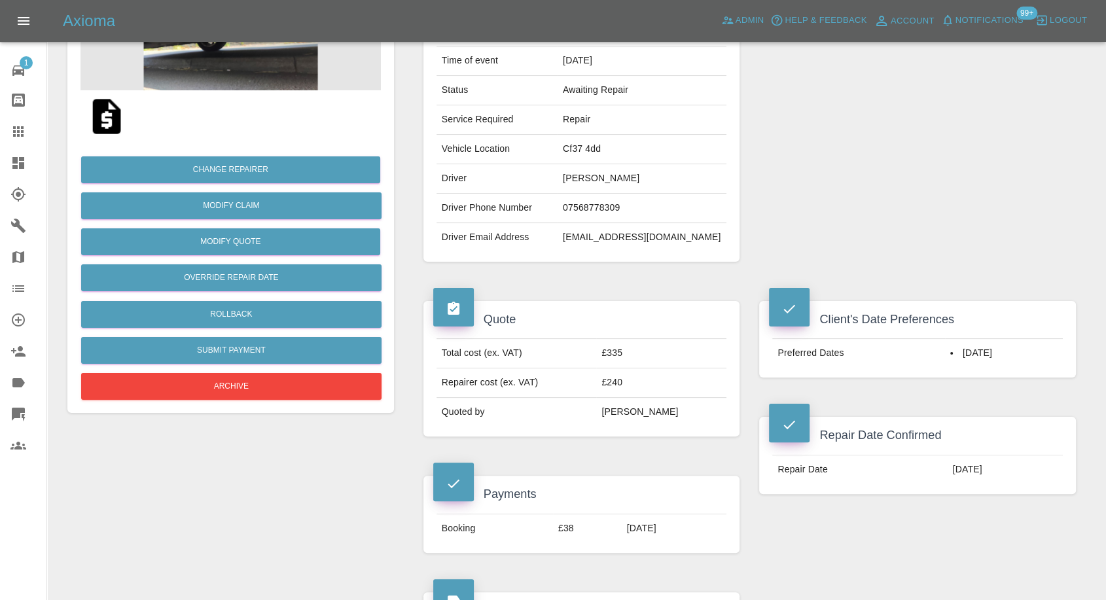
scroll to position [112, 0]
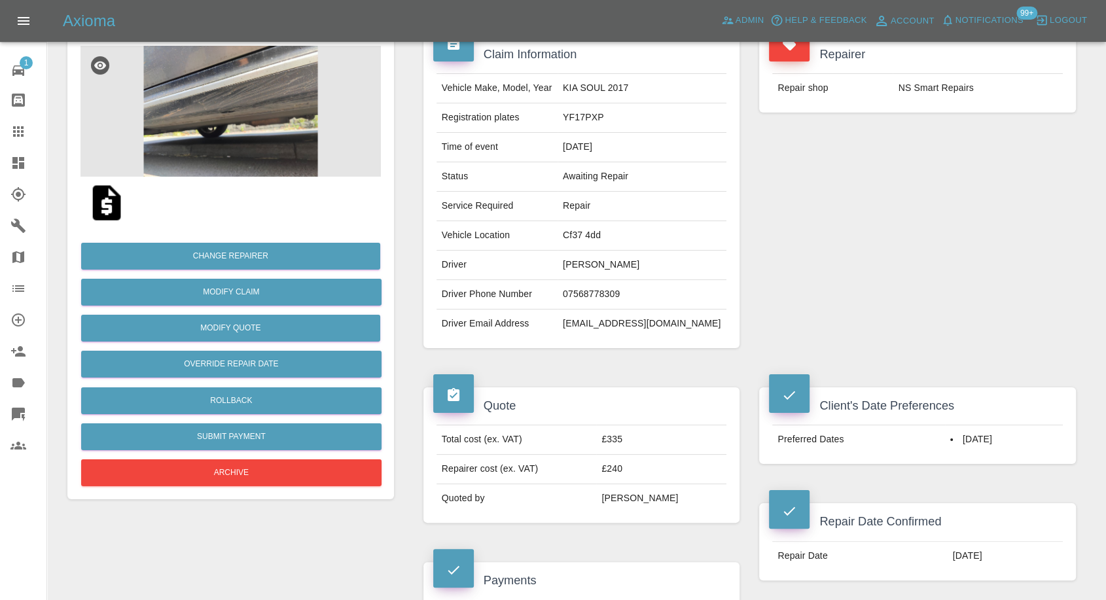
click at [921, 90] on td "NS Smart Repairs" at bounding box center [976, 88] width 169 height 29
copy div "NS Smart Repairs"
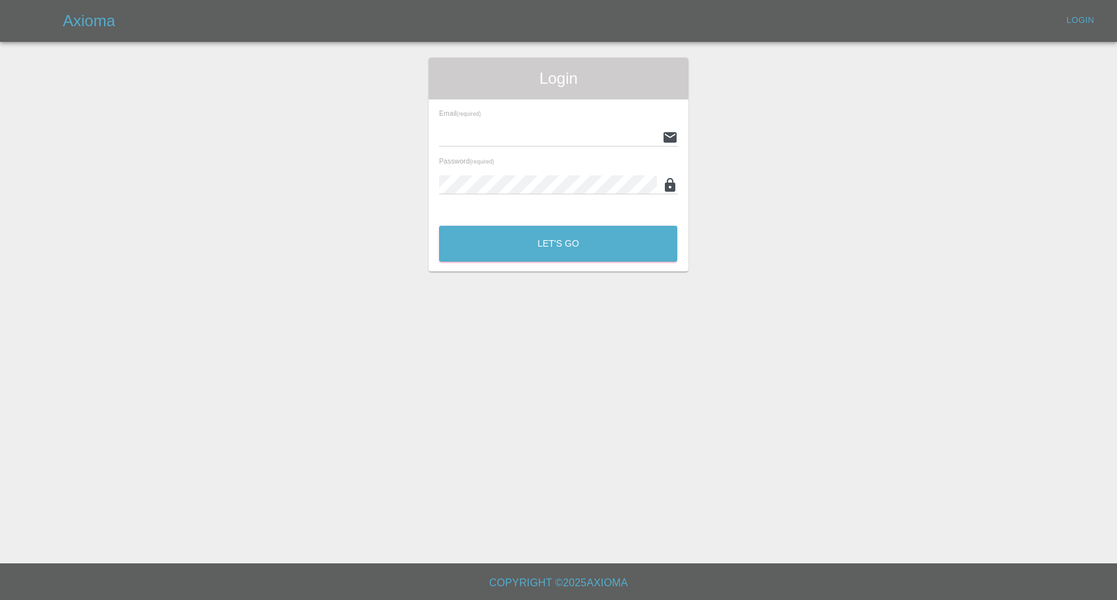
type input "[EMAIL_ADDRESS][DOMAIN_NAME]"
drag, startPoint x: 0, startPoint y: 0, endPoint x: 501, endPoint y: 243, distance: 557.1
click at [501, 243] on button "Let's Go" at bounding box center [558, 244] width 238 height 36
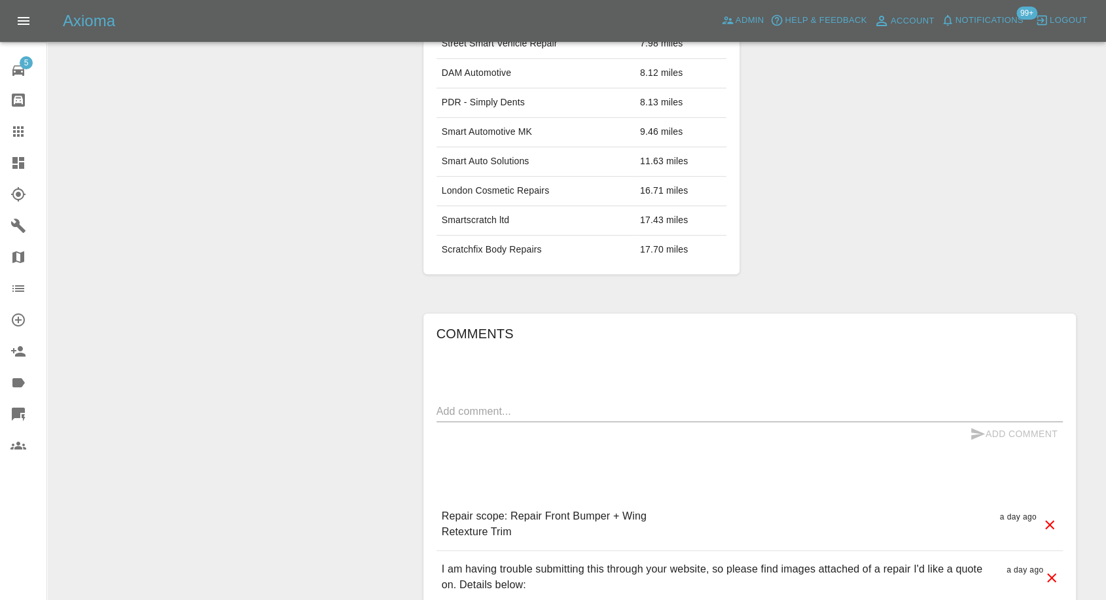
scroll to position [871, 0]
